Goal: Task Accomplishment & Management: Complete application form

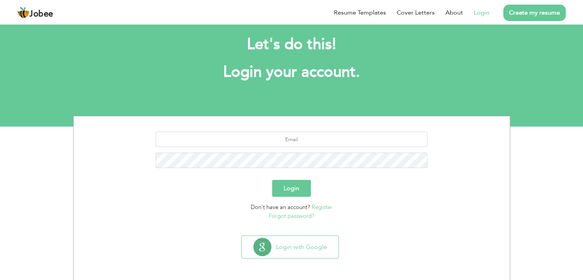
click at [485, 13] on link "Login" at bounding box center [481, 12] width 16 height 9
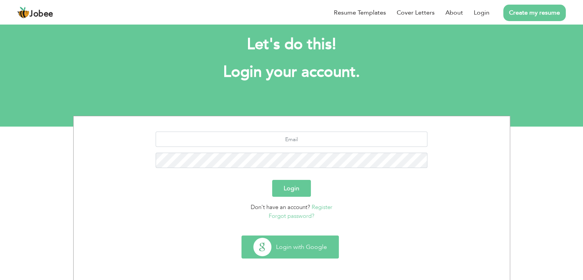
click at [305, 244] on button "Login with Google" at bounding box center [290, 247] width 97 height 22
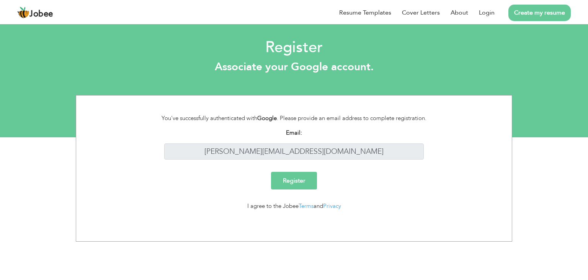
click at [293, 180] on input "Register" at bounding box center [294, 181] width 46 height 18
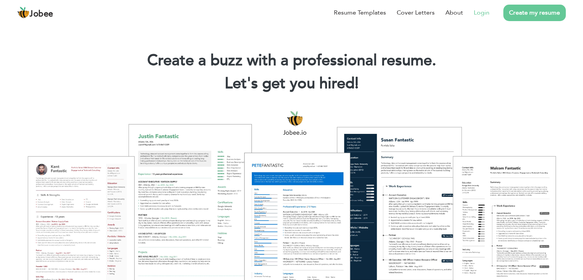
click at [481, 13] on link "Login" at bounding box center [481, 12] width 16 height 9
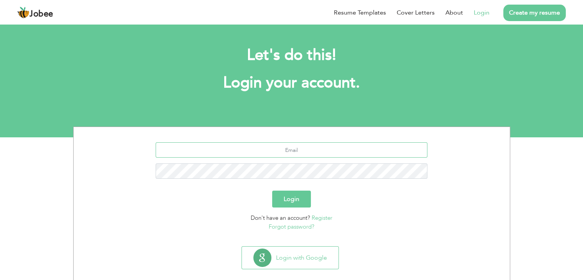
click at [299, 144] on input "text" at bounding box center [291, 149] width 272 height 15
type input "syeda.farwa933@gmail.com"
click at [272, 190] on button "Login" at bounding box center [291, 198] width 39 height 17
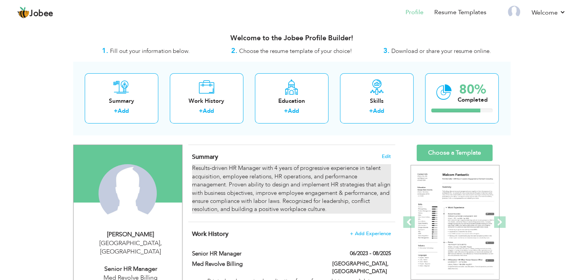
click at [239, 172] on div "Results-driven HR Manager with 4 years of progressive experience in talent acqu…" at bounding box center [291, 188] width 198 height 49
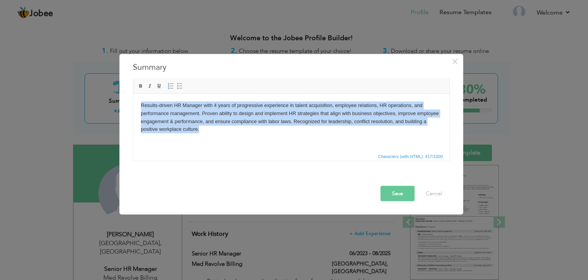
drag, startPoint x: 201, startPoint y: 129, endPoint x: 136, endPoint y: 98, distance: 72.1
click at [136, 98] on html "Results-driven HR Manager with 4 years of progressive experience in talent acqu…" at bounding box center [291, 116] width 316 height 47
copy body "Results-driven HR Manager with 4 years of progressive experience in talent acqu…"
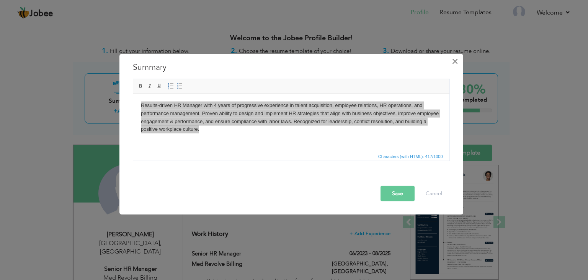
click at [454, 61] on span "×" at bounding box center [455, 61] width 7 height 14
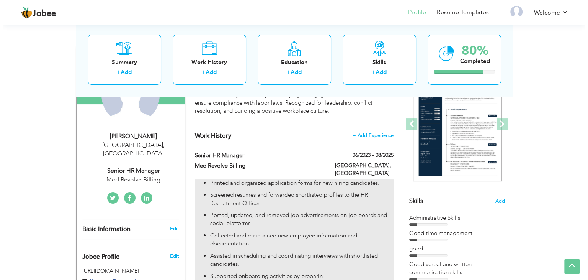
scroll to position [81, 0]
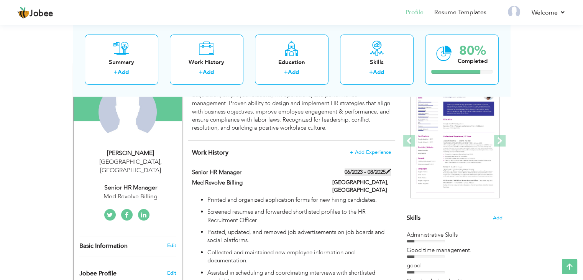
click at [385, 172] on span at bounding box center [387, 171] width 5 height 5
type input "Senior HR Manager"
type input "Med Revolve Billing"
type input "06/2023"
type input "08/2025"
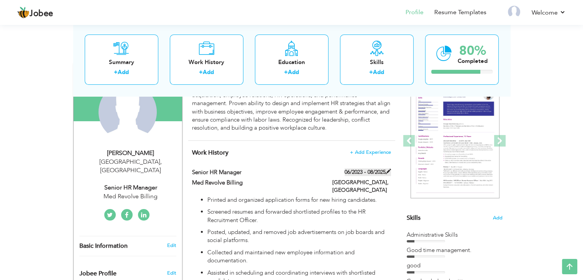
type input "[GEOGRAPHIC_DATA]"
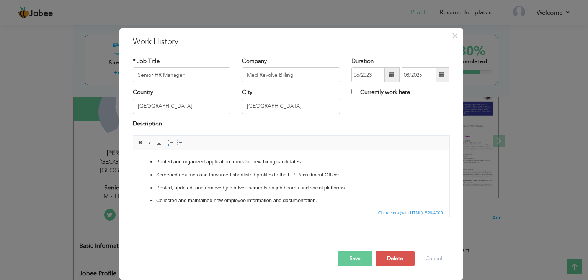
click at [308, 199] on p "Collected and maintained new employee information and documentation." at bounding box center [291, 200] width 270 height 8
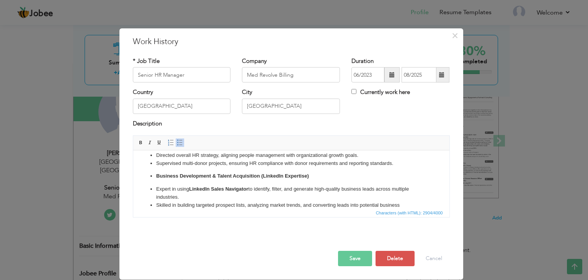
scroll to position [18, 0]
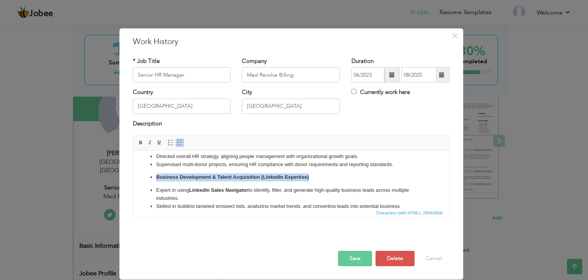
drag, startPoint x: 250, startPoint y: 172, endPoint x: 141, endPoint y: 171, distance: 108.8
click at [141, 171] on ul "Senior HR Manager – Key Roles & Responsibilities: Directed overall HR strategy,…" at bounding box center [291, 262] width 301 height 246
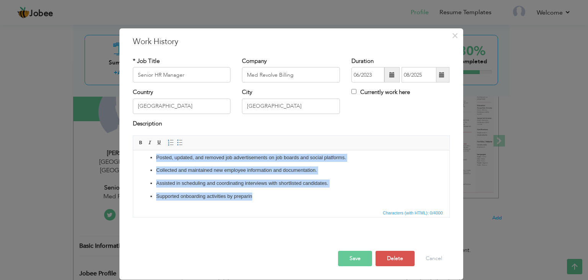
scroll to position [0, 0]
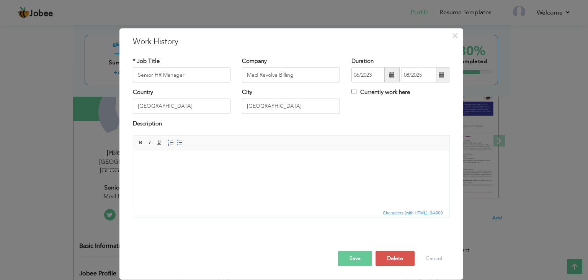
click at [177, 173] on html at bounding box center [291, 161] width 316 height 23
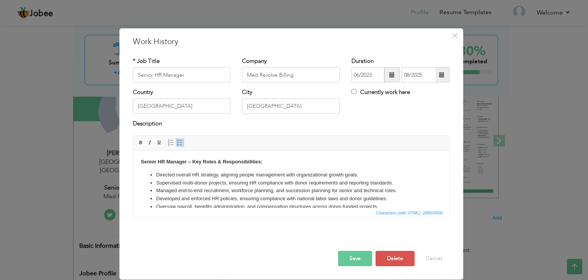
click at [343, 252] on button "Save" at bounding box center [355, 257] width 34 height 15
